Goal: Task Accomplishment & Management: Manage account settings

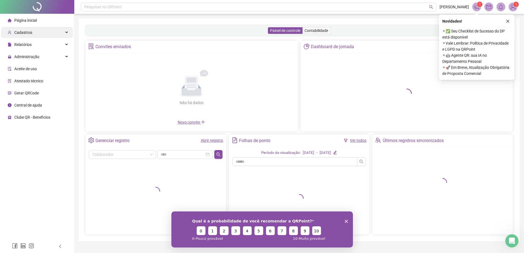
click at [29, 30] on span "Cadastros" at bounding box center [23, 32] width 18 height 4
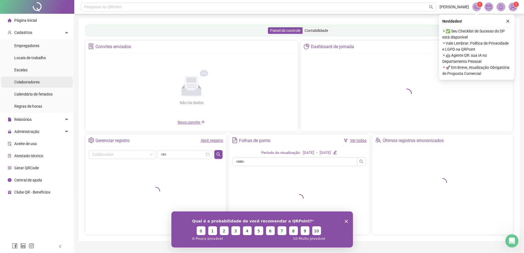
click at [27, 80] on span "Colaboradores" at bounding box center [26, 82] width 25 height 4
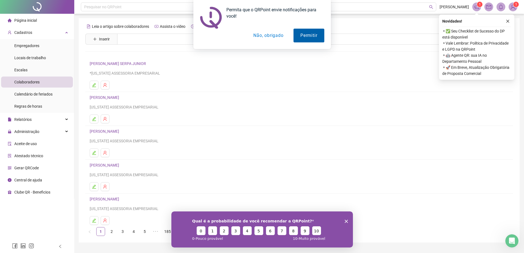
click at [304, 37] on button "Permitir" at bounding box center [308, 36] width 31 height 14
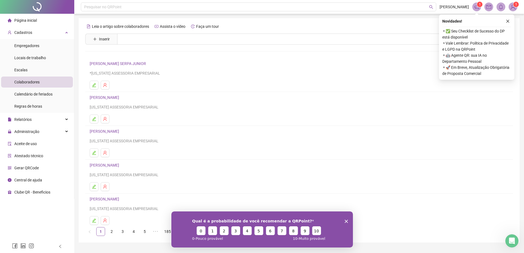
click at [213, 32] on div "Leia o artigo sobre colaboradores Assista o vídeo Faça um tour Inserir Nenhum r…" at bounding box center [298, 129] width 427 height 214
click at [211, 38] on input "text" at bounding box center [303, 39] width 372 height 11
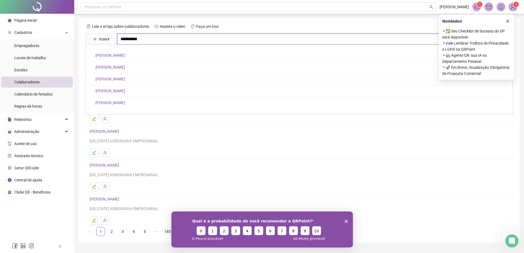
type input "**********"
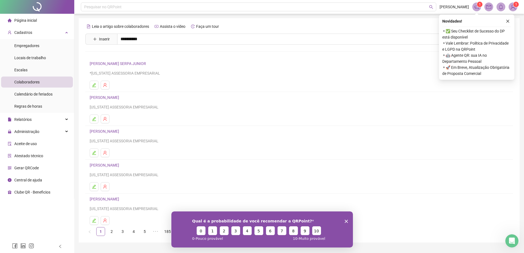
click at [345, 221] on icon "Fechar inquérito" at bounding box center [345, 220] width 3 height 3
